Goal: Information Seeking & Learning: Learn about a topic

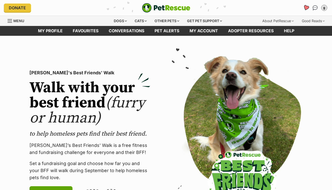
click at [307, 9] on icon "Favourites" at bounding box center [306, 8] width 6 height 6
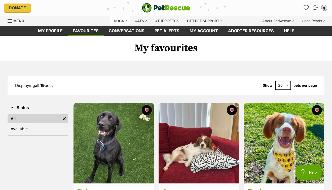
click at [120, 19] on div "Dogs" at bounding box center [120, 21] width 20 height 10
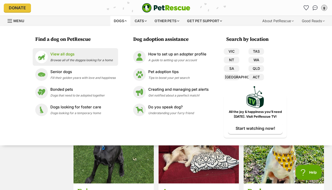
click at [58, 55] on p "View all dogs" at bounding box center [81, 54] width 62 height 6
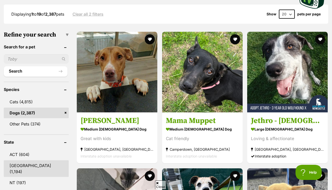
click at [14, 166] on link "NSW (1,194)" at bounding box center [36, 168] width 65 height 17
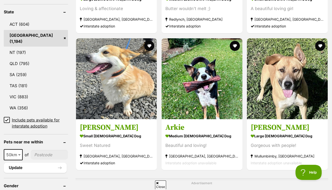
scroll to position [428, 0]
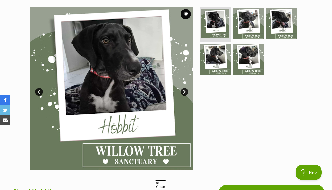
click at [183, 92] on link "Next" at bounding box center [185, 92] width 8 height 8
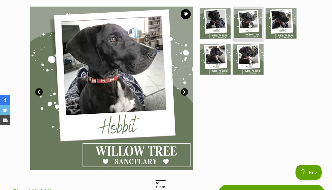
click at [183, 92] on link "Next" at bounding box center [185, 92] width 8 height 8
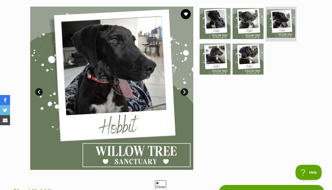
click at [183, 92] on link "Next" at bounding box center [185, 92] width 8 height 8
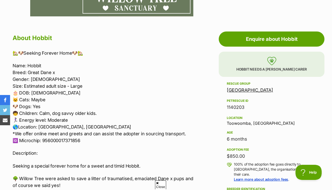
scroll to position [252, 0]
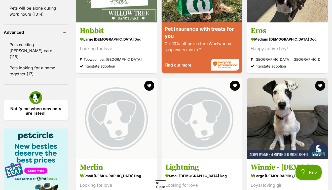
scroll to position [843, 0]
